Goal: Task Accomplishment & Management: Manage account settings

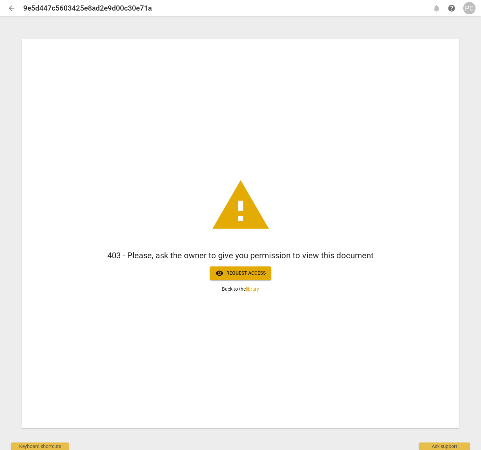
click at [466, 9] on div "PC" at bounding box center [469, 8] width 12 height 12
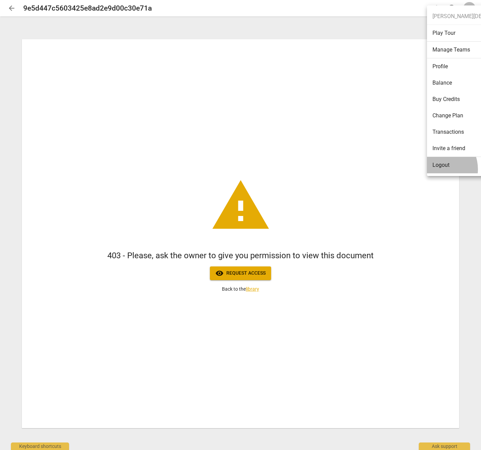
click at [436, 169] on li "Logout" at bounding box center [481, 165] width 108 height 16
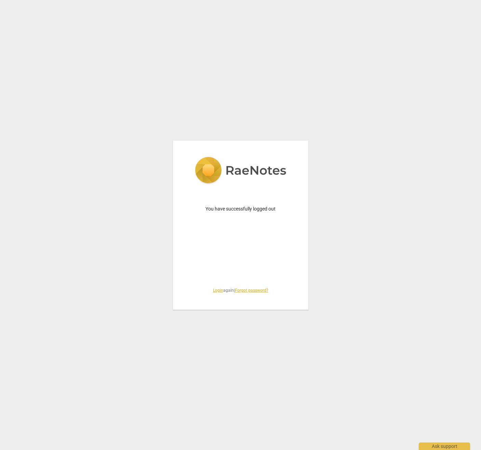
click at [214, 292] on link "Login" at bounding box center [218, 290] width 10 height 5
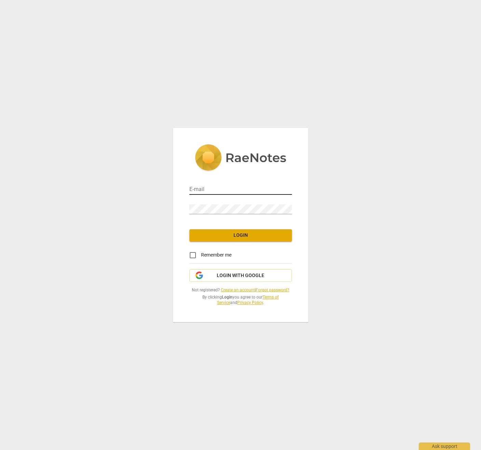
click at [217, 190] on input "email" at bounding box center [240, 190] width 102 height 10
click at [311, 170] on div "E-mail Password Login Remember me Login with Google Not registered? Create an a…" at bounding box center [240, 225] width 481 height 450
type input "admin@invitechange.com"
click at [275, 231] on button "Login" at bounding box center [240, 236] width 102 height 12
